Goal: Share content

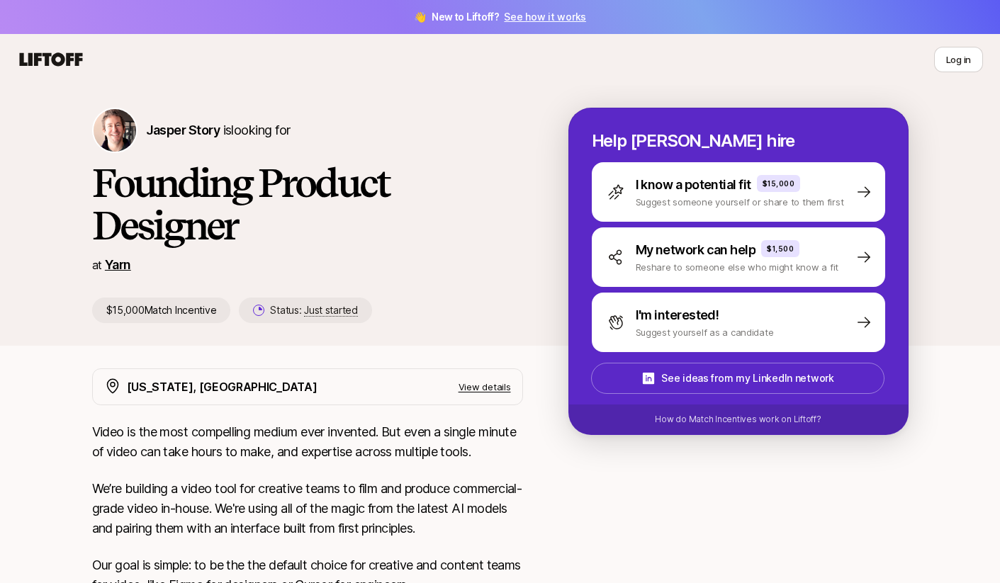
click at [118, 266] on link "Yarn" at bounding box center [118, 264] width 26 height 15
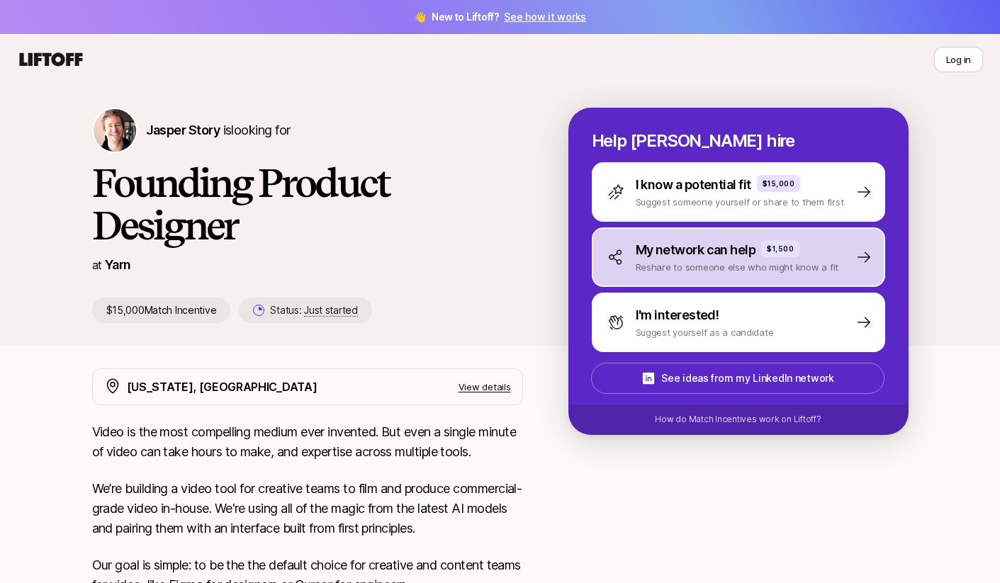
click at [698, 264] on p "Reshare to someone else who might know a fit" at bounding box center [737, 267] width 203 height 14
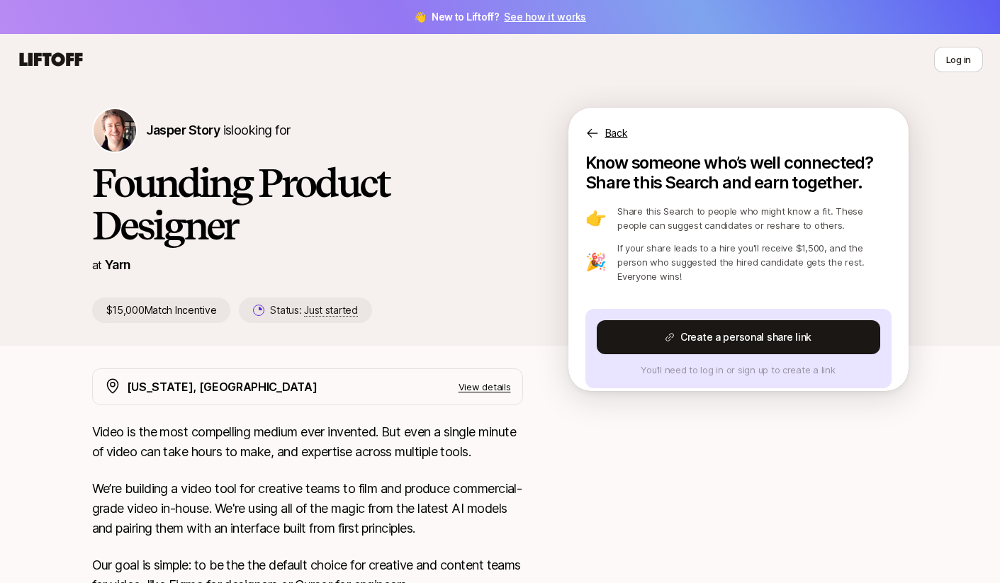
click at [538, 133] on div "[PERSON_NAME] Story is looking for Founding Product Designer at Yarn $15,000 Ma…" at bounding box center [330, 215] width 476 height 215
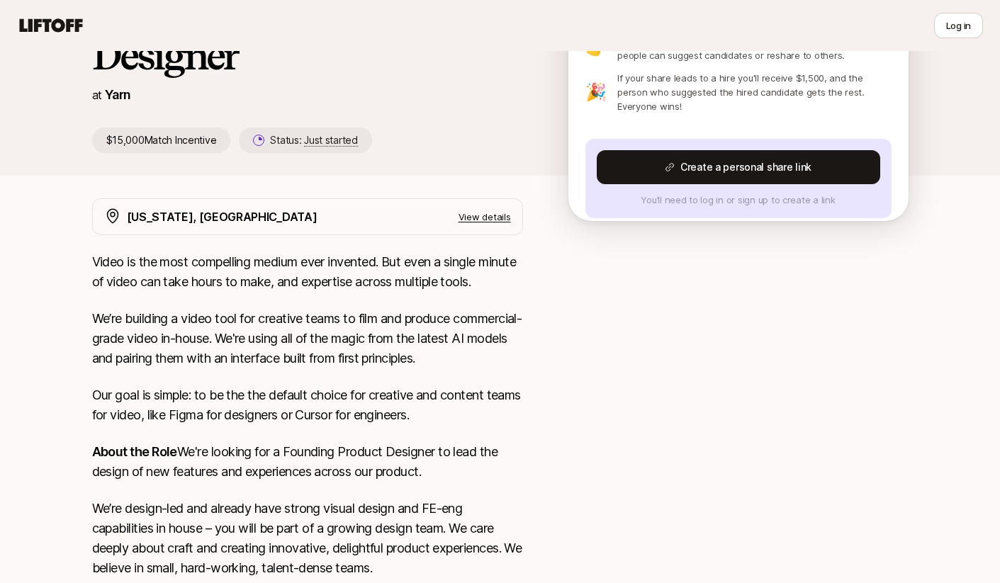
scroll to position [173, 0]
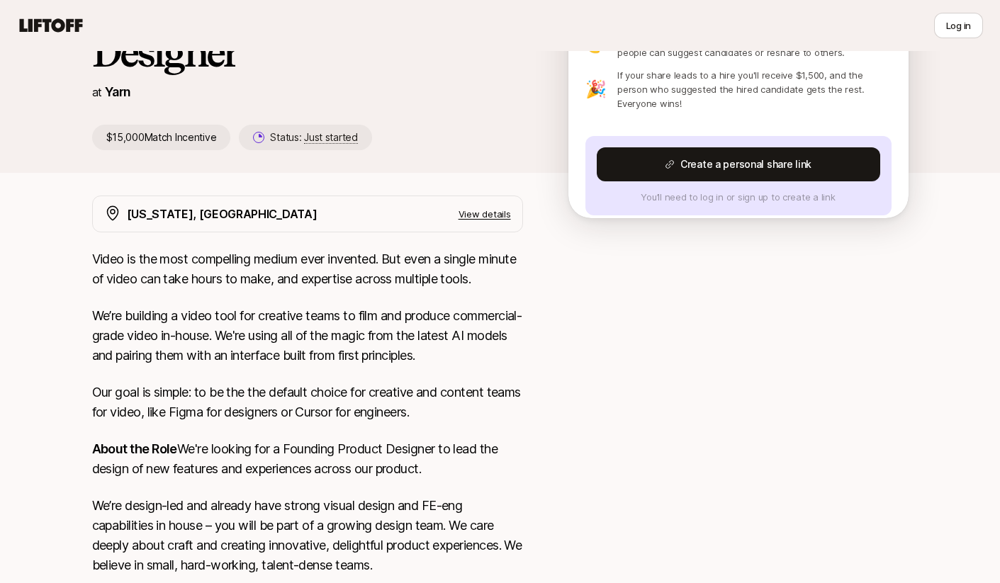
click at [500, 223] on div "[US_STATE], [GEOGRAPHIC_DATA] View details" at bounding box center [319, 214] width 384 height 18
click at [500, 218] on p "View details" at bounding box center [484, 214] width 52 height 14
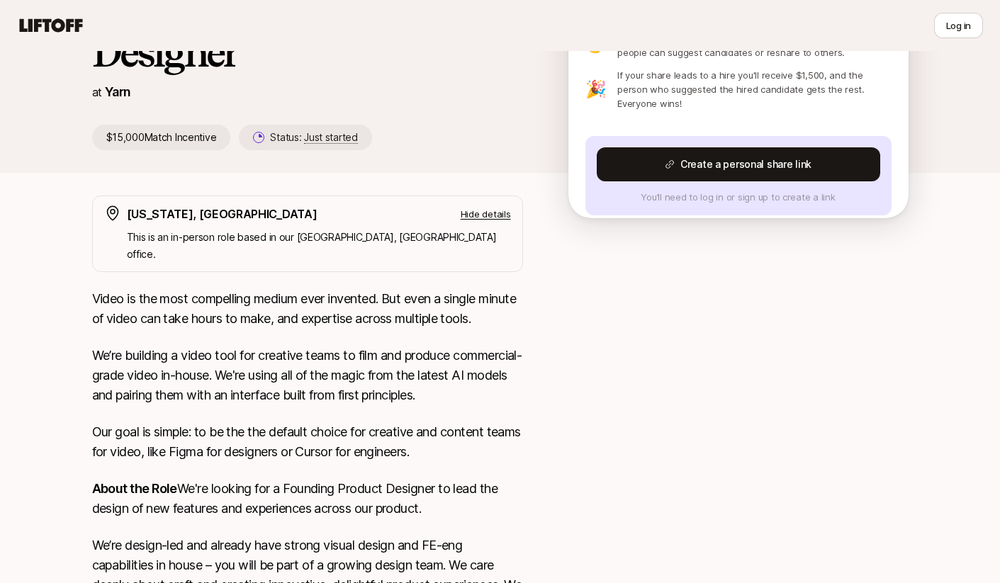
scroll to position [137, 0]
